Goal: Task Accomplishment & Management: Use online tool/utility

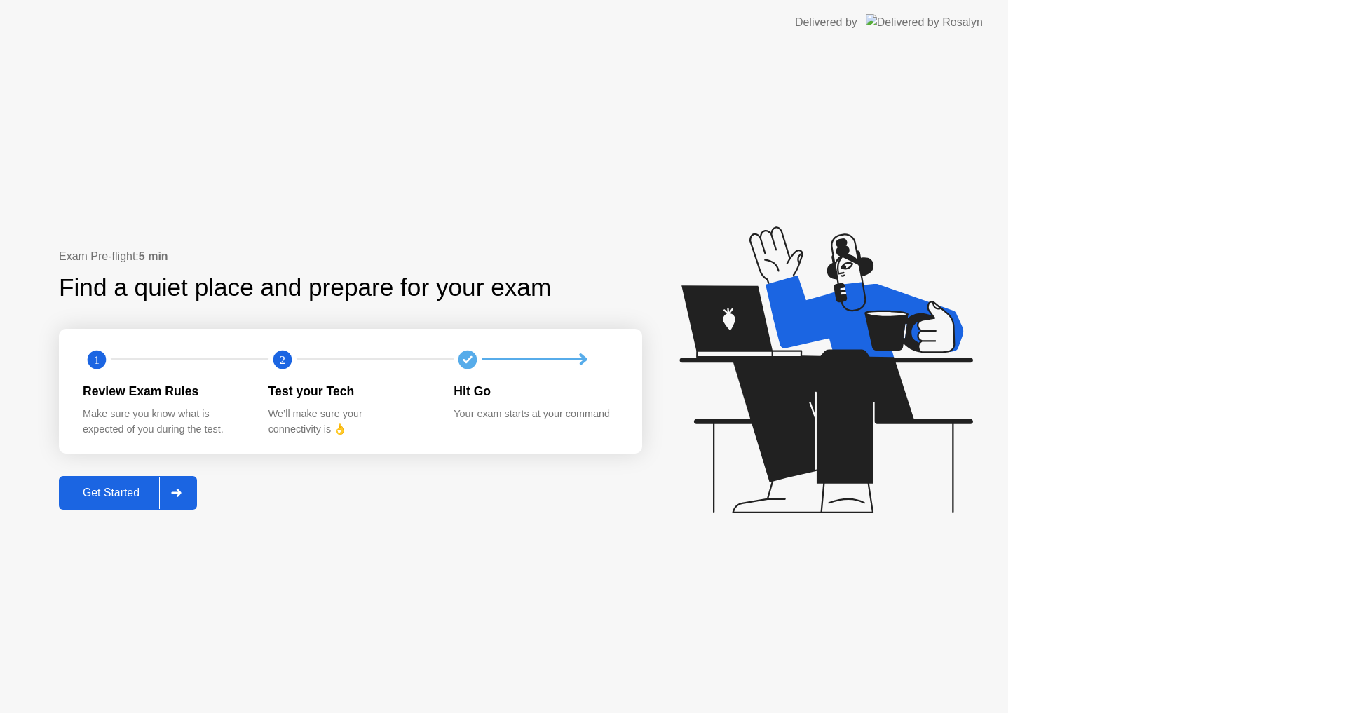
click at [972, 420] on icon at bounding box center [825, 369] width 293 height 287
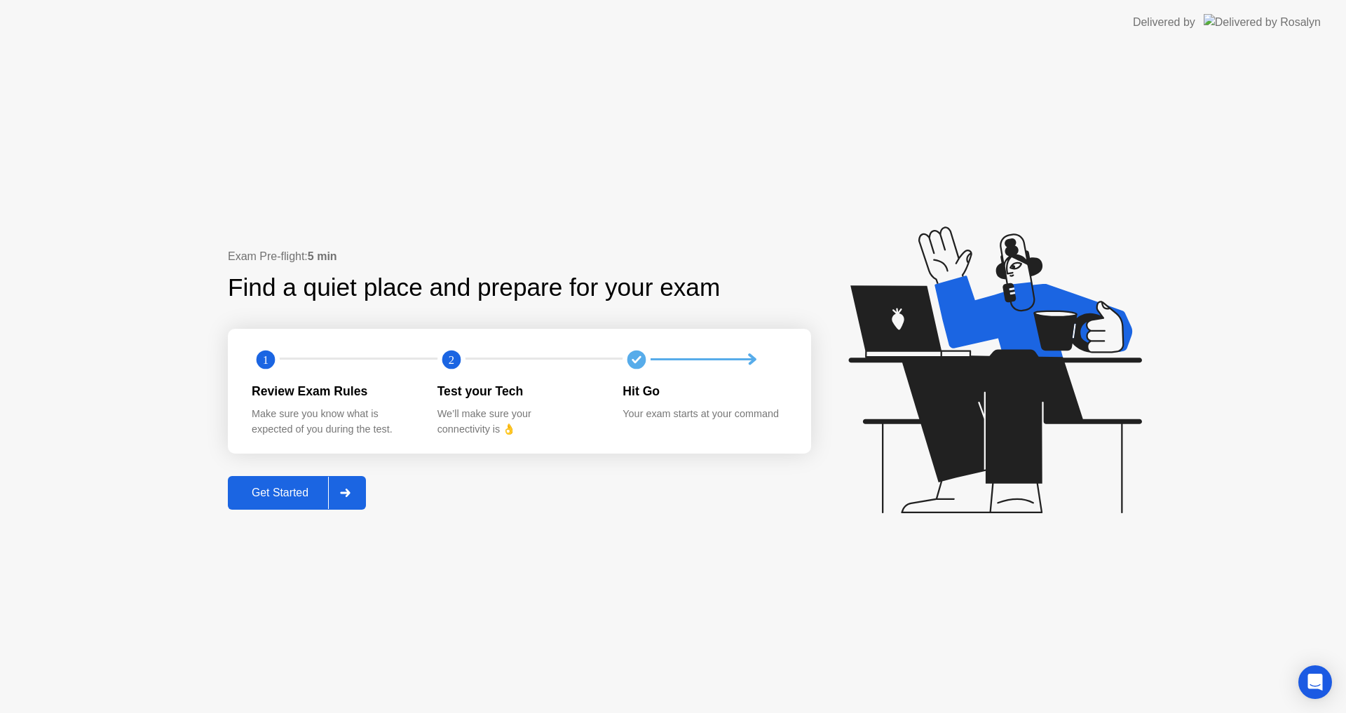
click at [285, 498] on div "Get Started" at bounding box center [280, 493] width 96 height 13
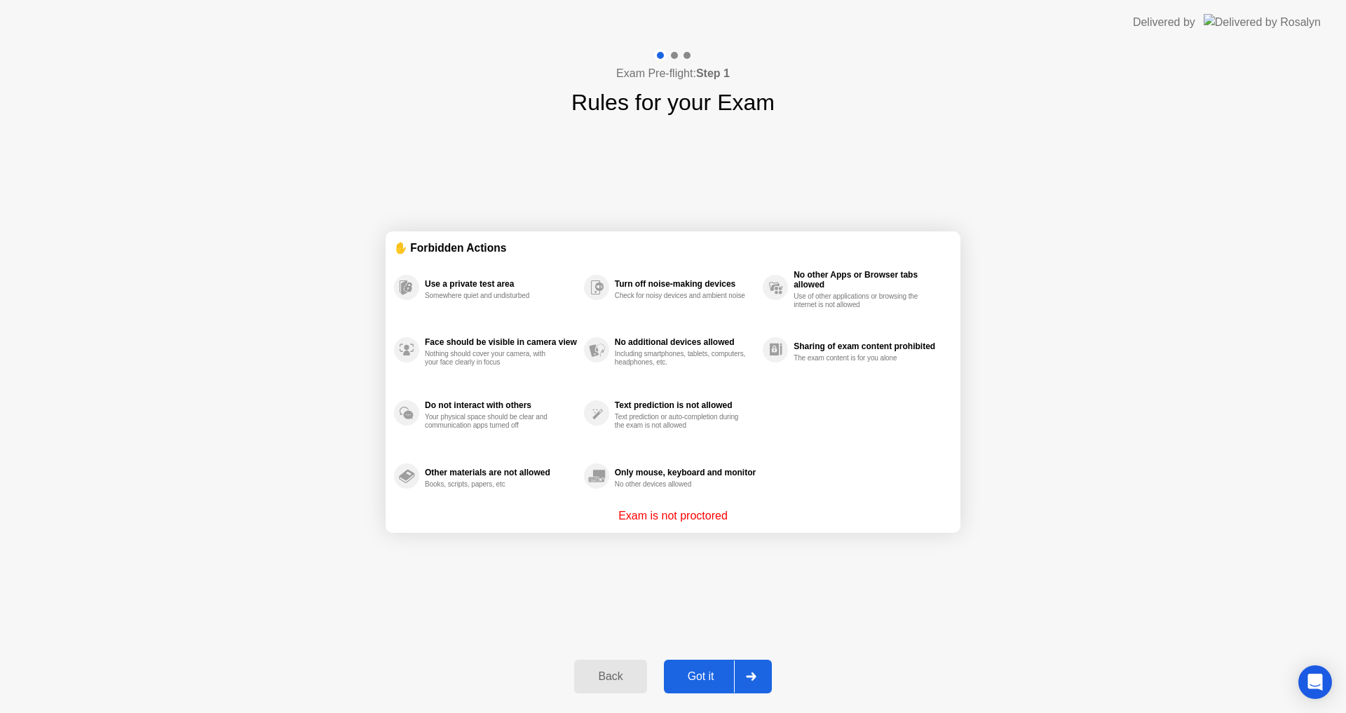
click at [728, 676] on div "Got it" at bounding box center [701, 676] width 66 height 13
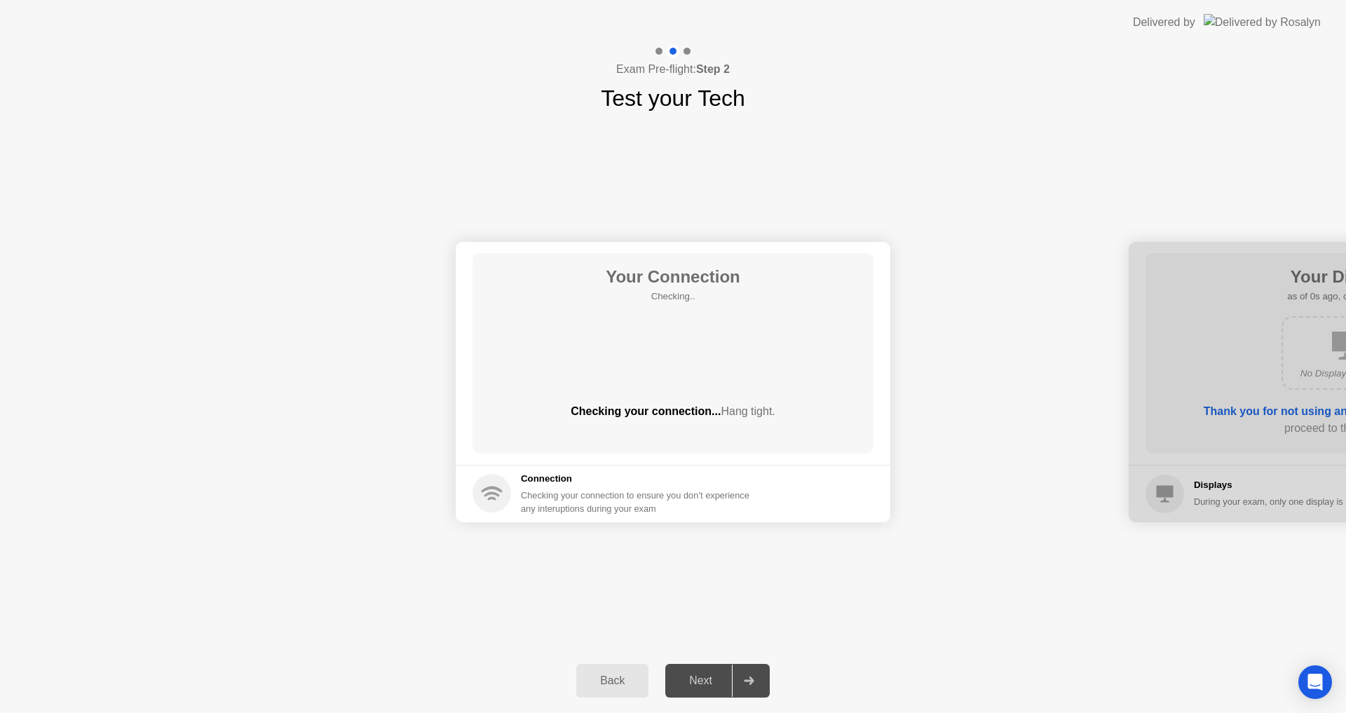
click at [728, 676] on div "Next" at bounding box center [700, 680] width 62 height 13
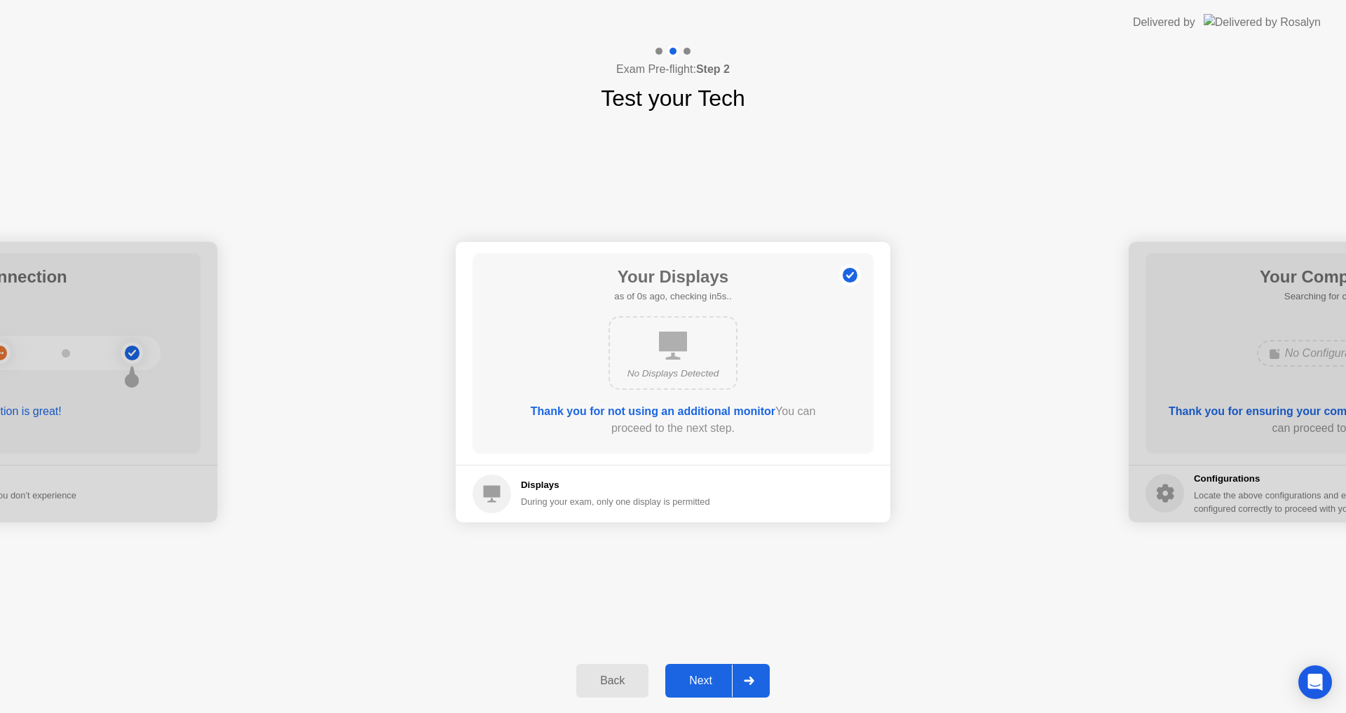
click at [728, 676] on div "Next" at bounding box center [700, 680] width 62 height 13
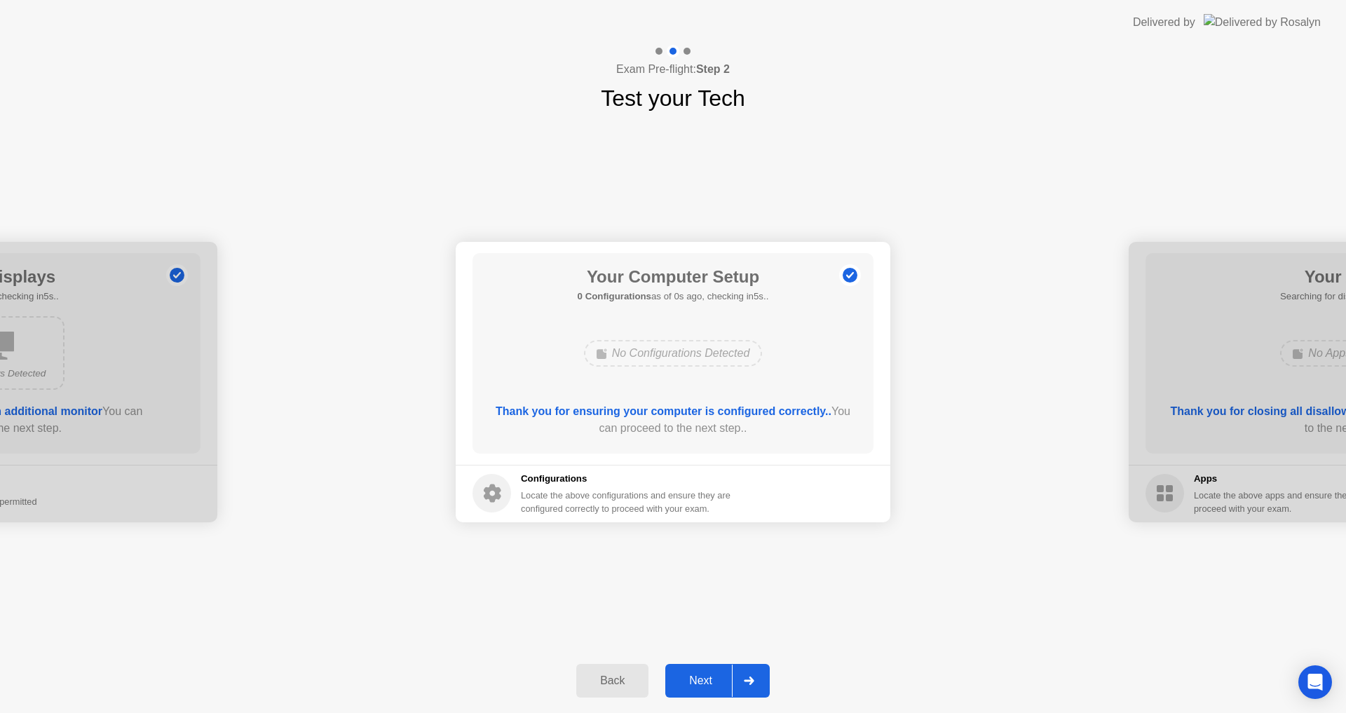
click at [728, 676] on div "Next" at bounding box center [700, 680] width 62 height 13
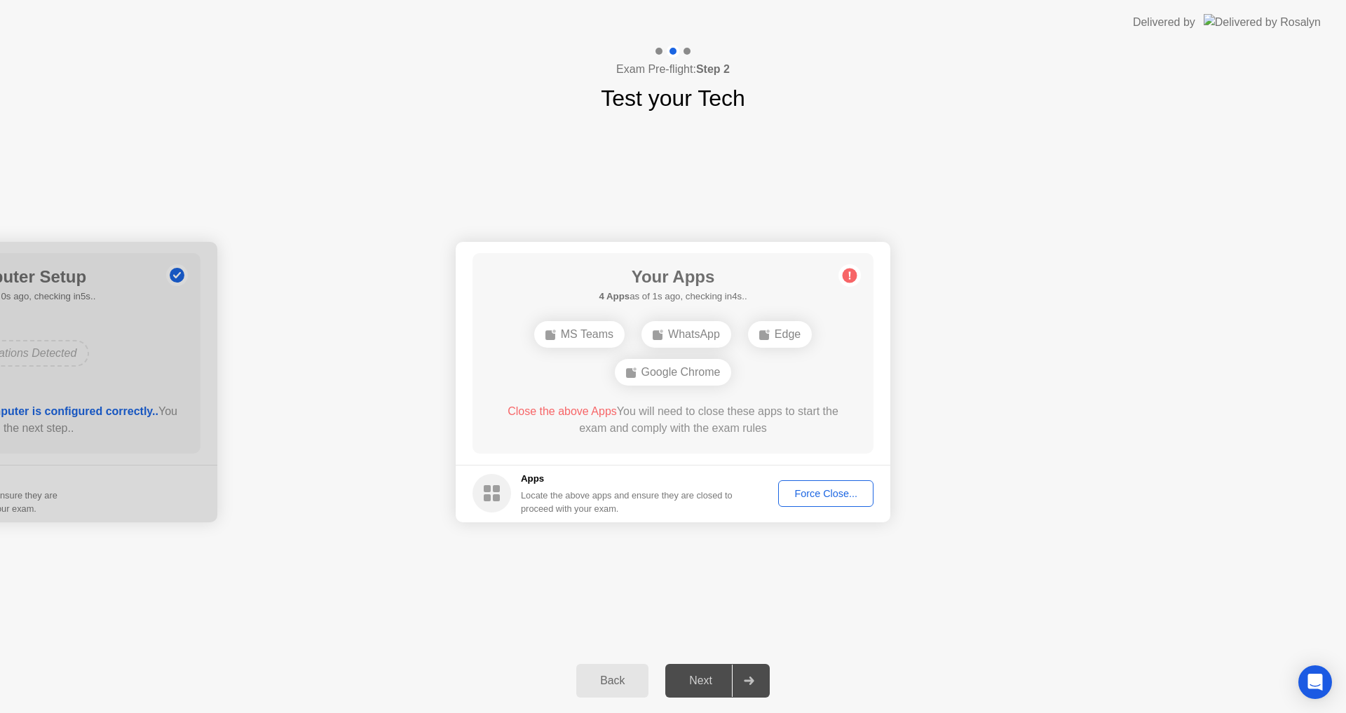
click at [810, 488] on div "Force Close..." at bounding box center [826, 493] width 86 height 11
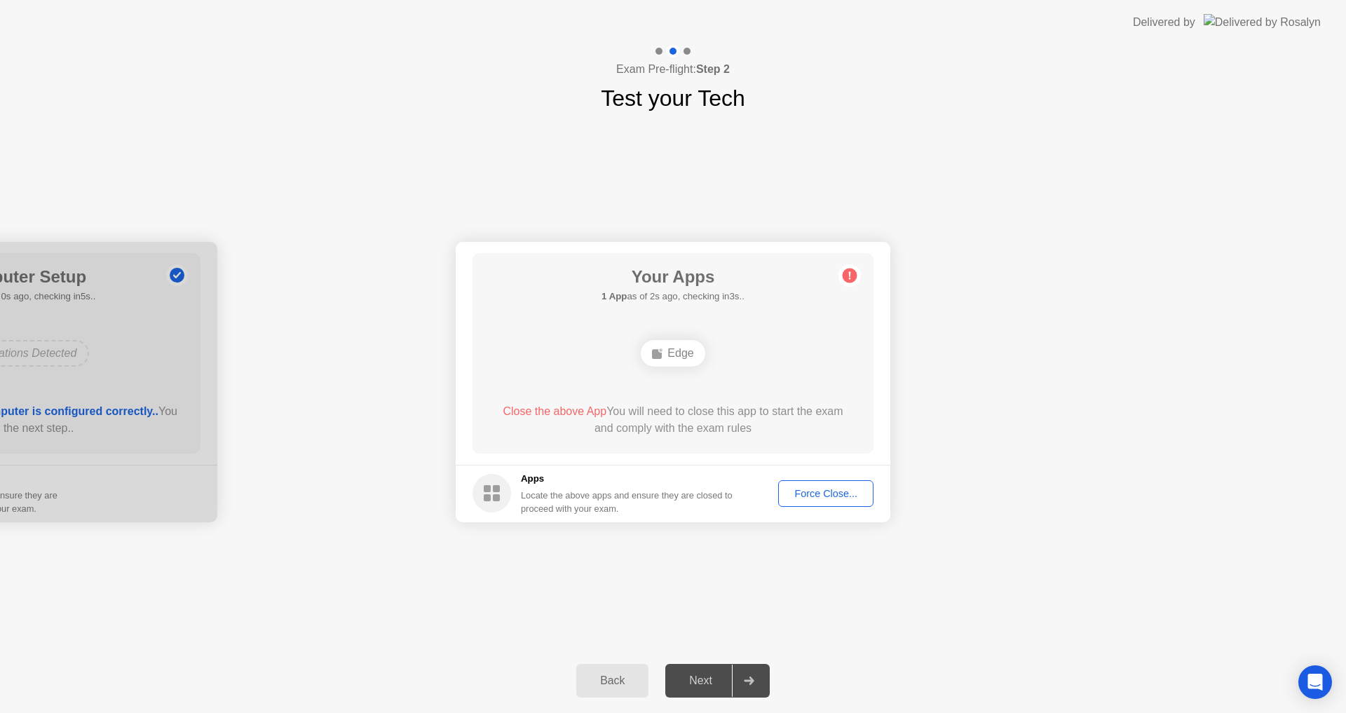
click at [796, 480] on footer "Apps Locate the above apps and ensure they are closed to proceed with your exam…" at bounding box center [673, 493] width 435 height 57
click at [805, 489] on div "Force Close..." at bounding box center [826, 493] width 86 height 11
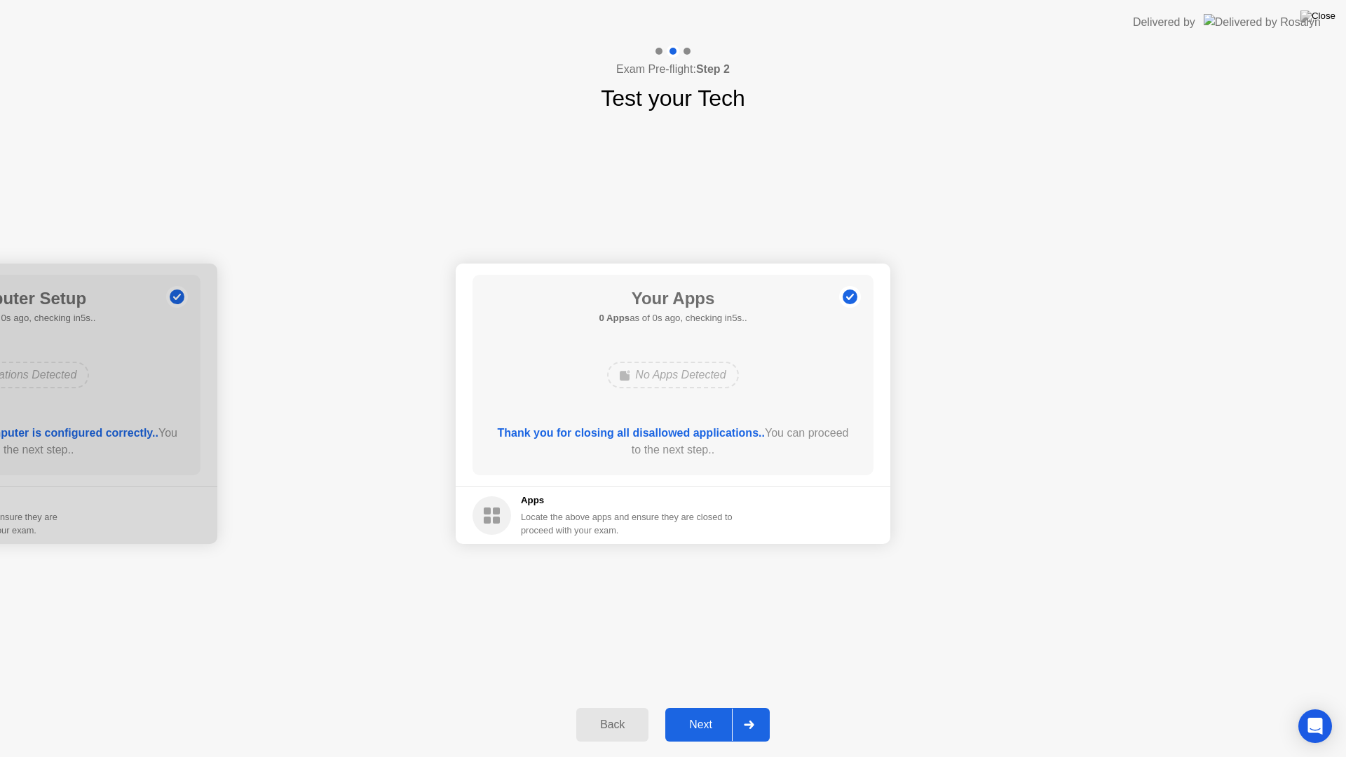
click at [724, 712] on div "Next" at bounding box center [700, 725] width 62 height 13
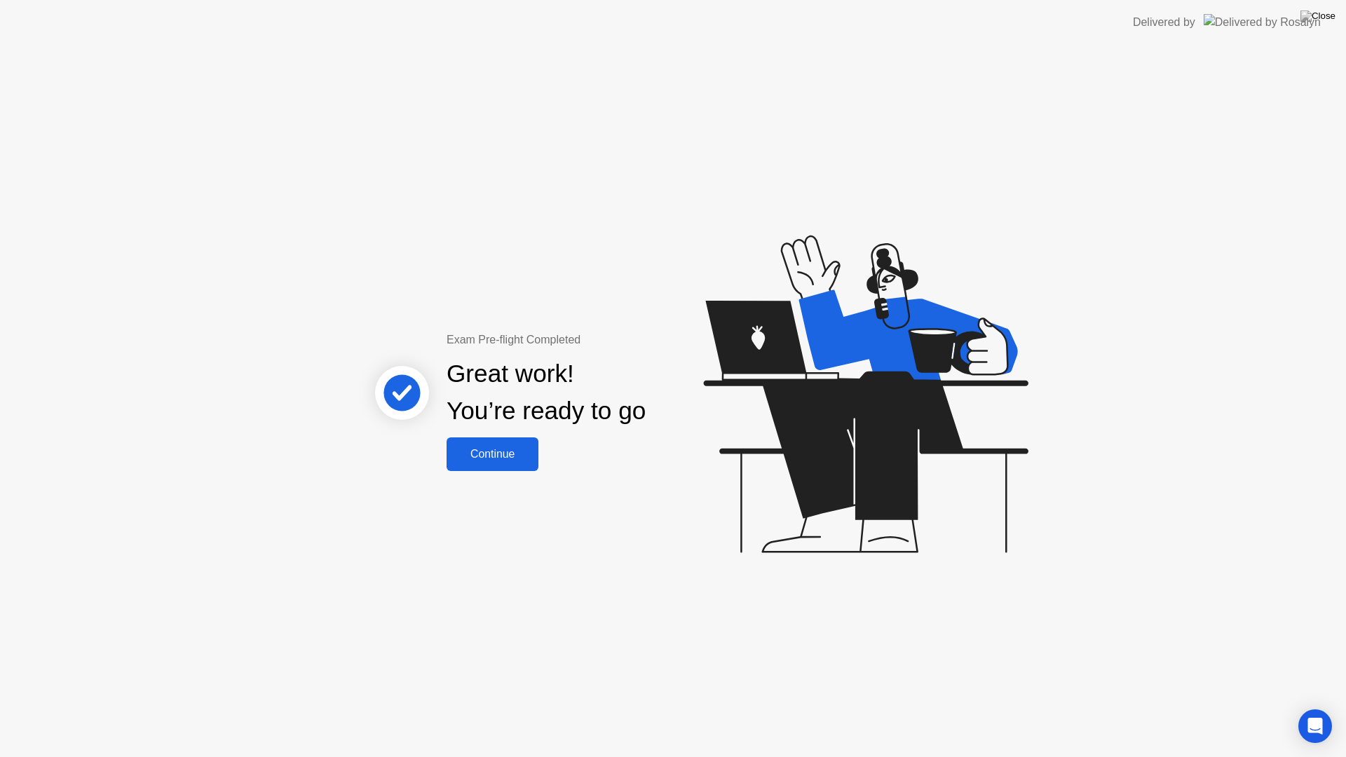
click at [487, 451] on div "Continue" at bounding box center [492, 454] width 83 height 13
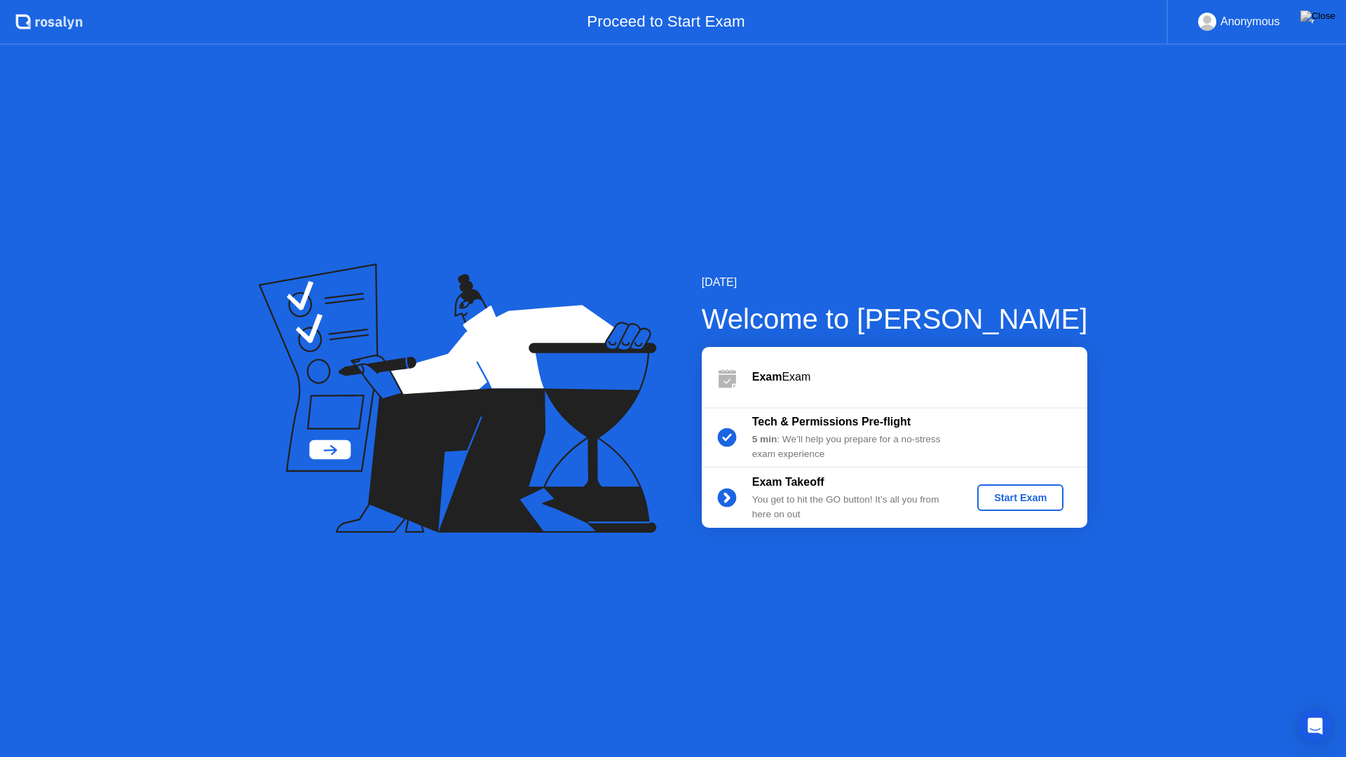
click at [1014, 510] on button "Start Exam" at bounding box center [1020, 497] width 86 height 27
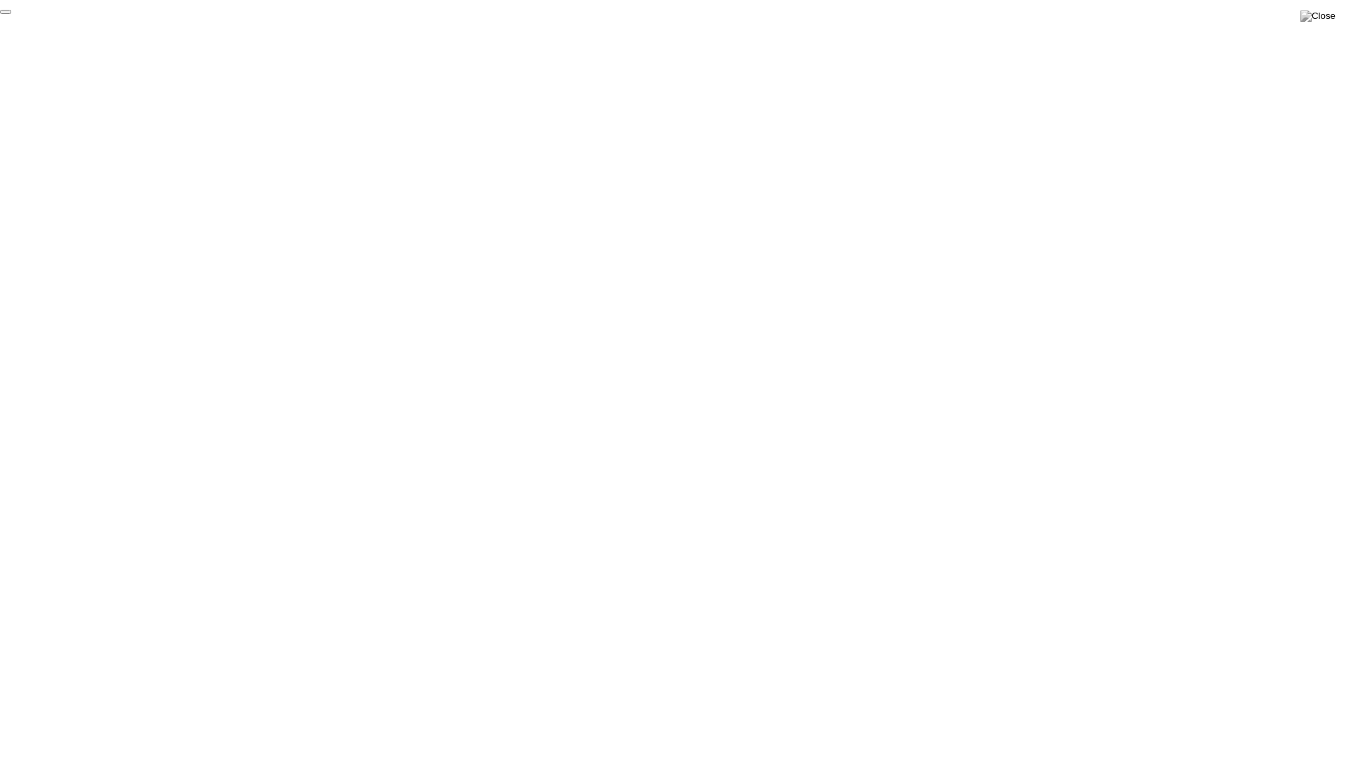
click div "End Proctoring Session"
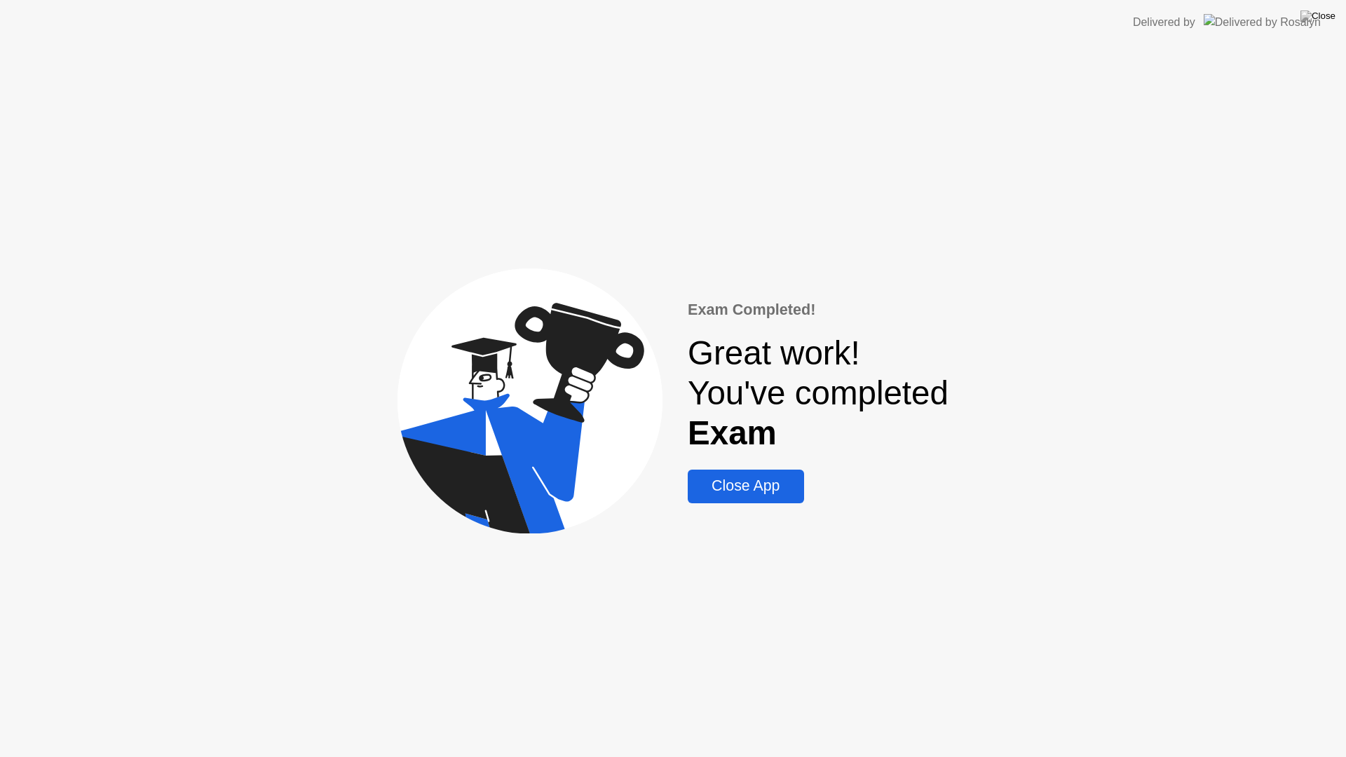
click at [784, 479] on div "Close App" at bounding box center [745, 486] width 107 height 18
